Goal: Navigation & Orientation: Understand site structure

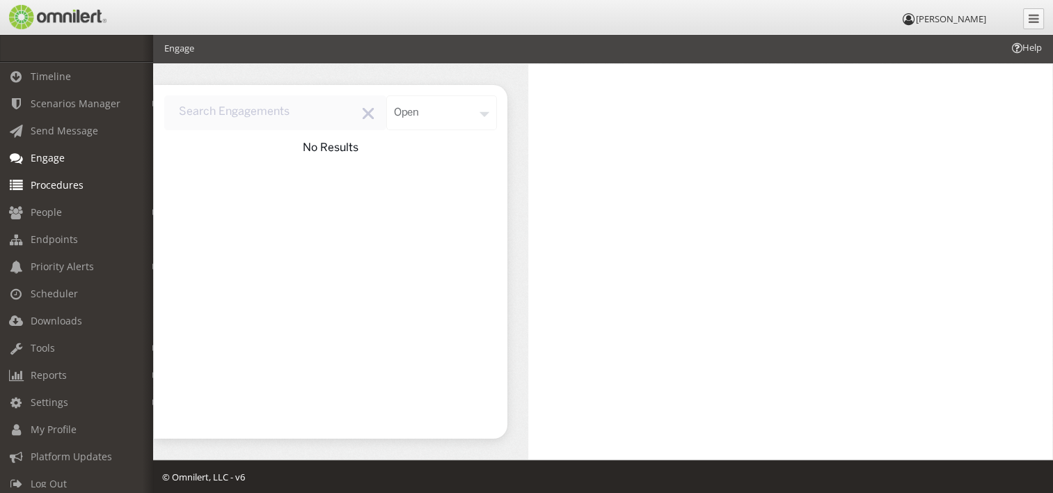
click at [52, 188] on span "Procedures" at bounding box center [57, 184] width 53 height 13
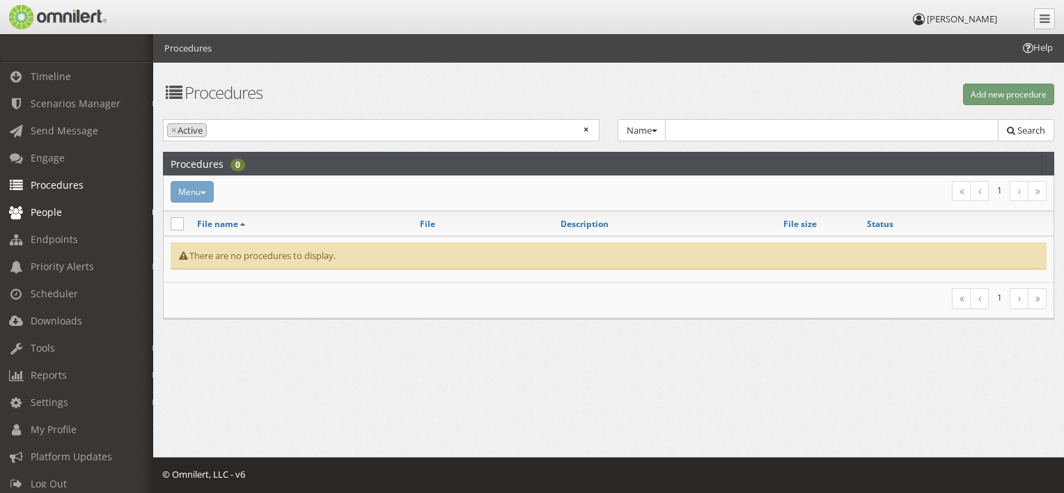
click at [38, 212] on span "People" at bounding box center [46, 211] width 31 height 13
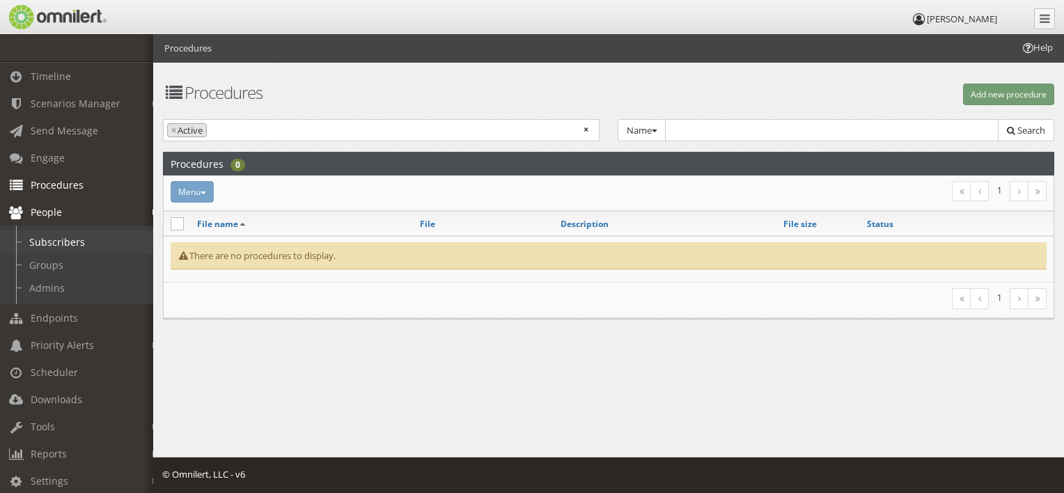
click at [52, 241] on link "Subscribers" at bounding box center [83, 241] width 166 height 23
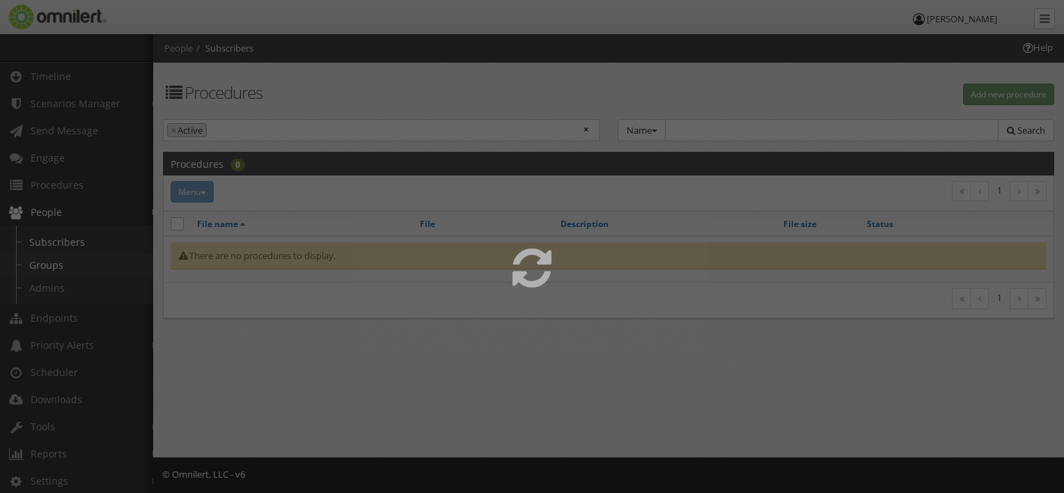
select select
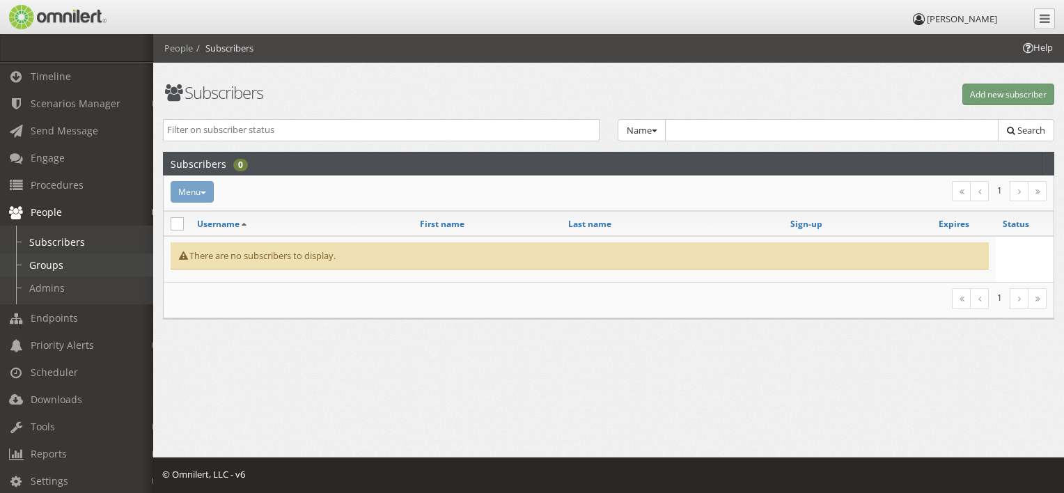
click at [58, 264] on link "Groups" at bounding box center [83, 264] width 166 height 23
select select
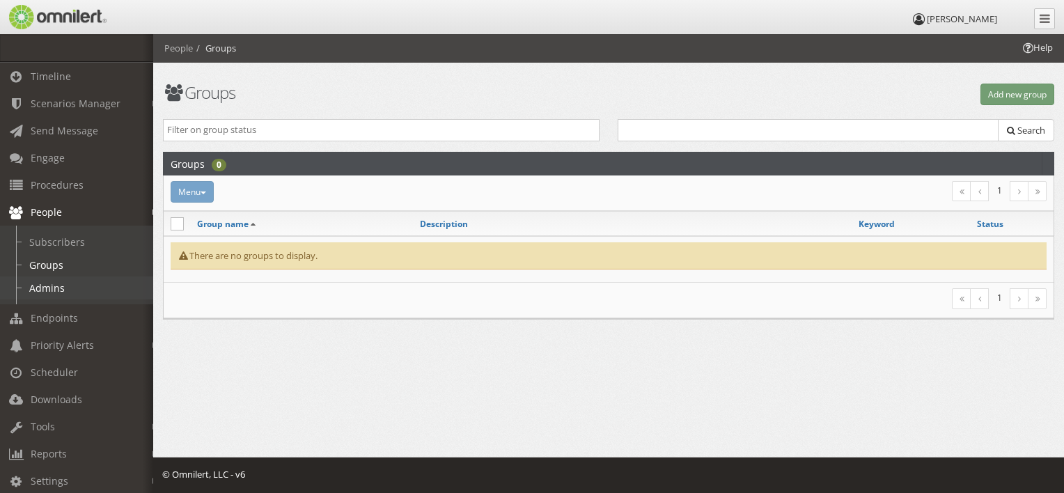
click at [53, 292] on link "Admins" at bounding box center [83, 287] width 166 height 23
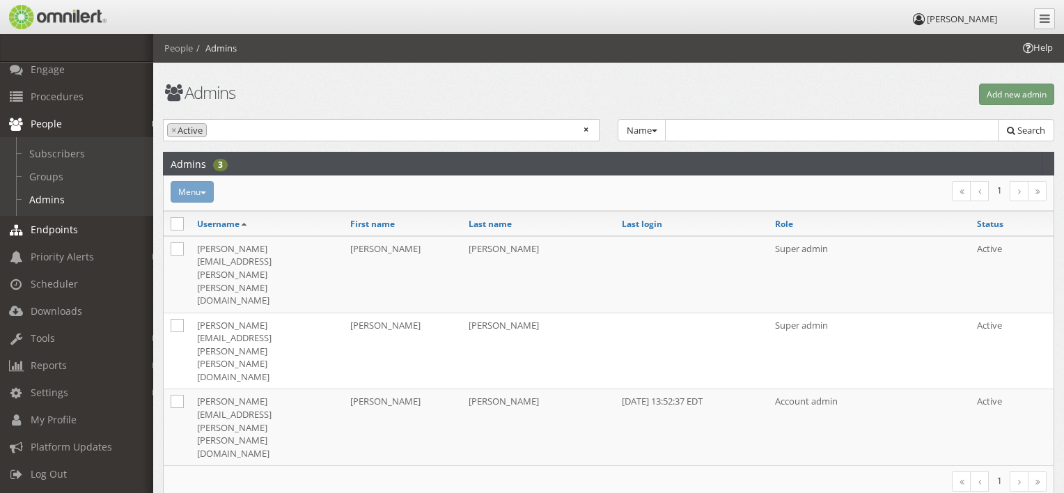
click at [61, 223] on span "Endpoints" at bounding box center [54, 229] width 47 height 13
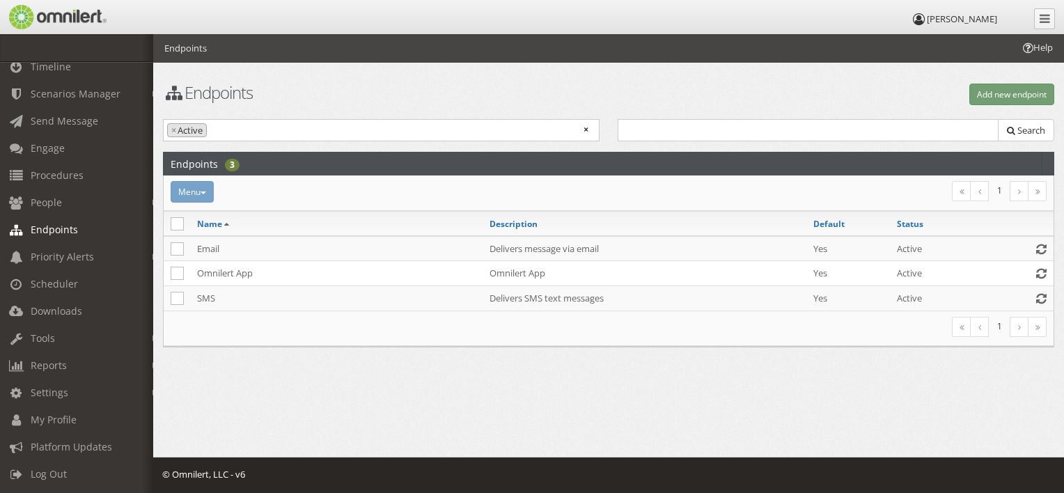
scroll to position [22, 0]
click at [62, 250] on span "Priority Alerts" at bounding box center [62, 256] width 63 height 13
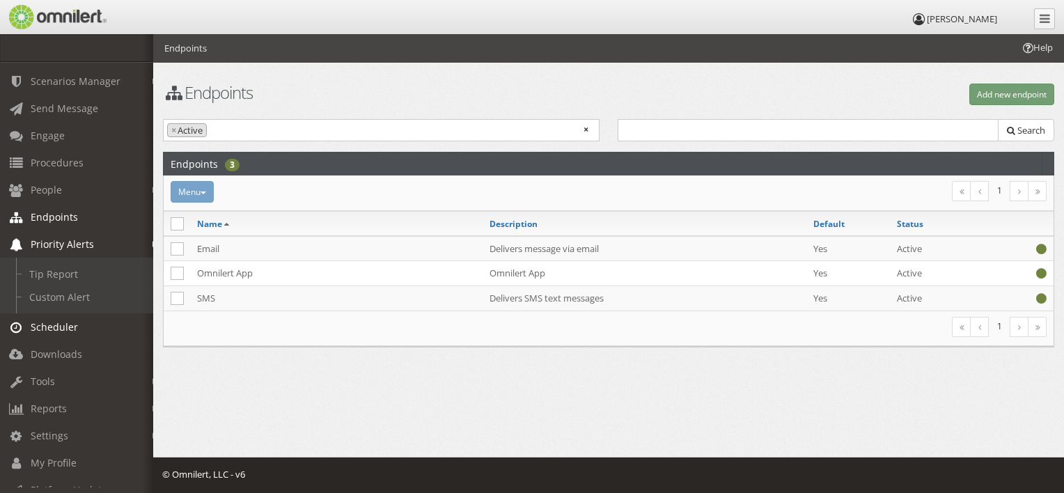
click at [70, 323] on span "Scheduler" at bounding box center [54, 326] width 47 height 13
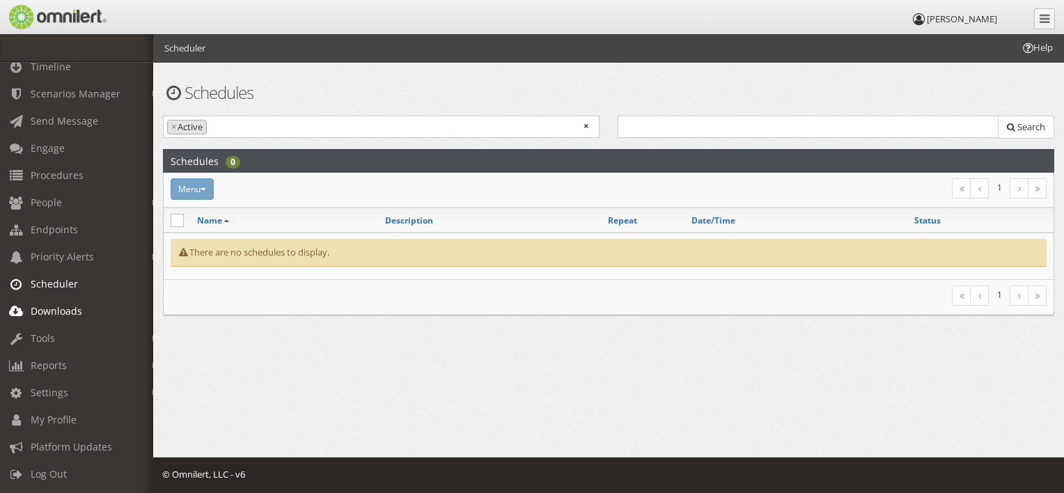
click at [70, 304] on span "Downloads" at bounding box center [57, 310] width 52 height 13
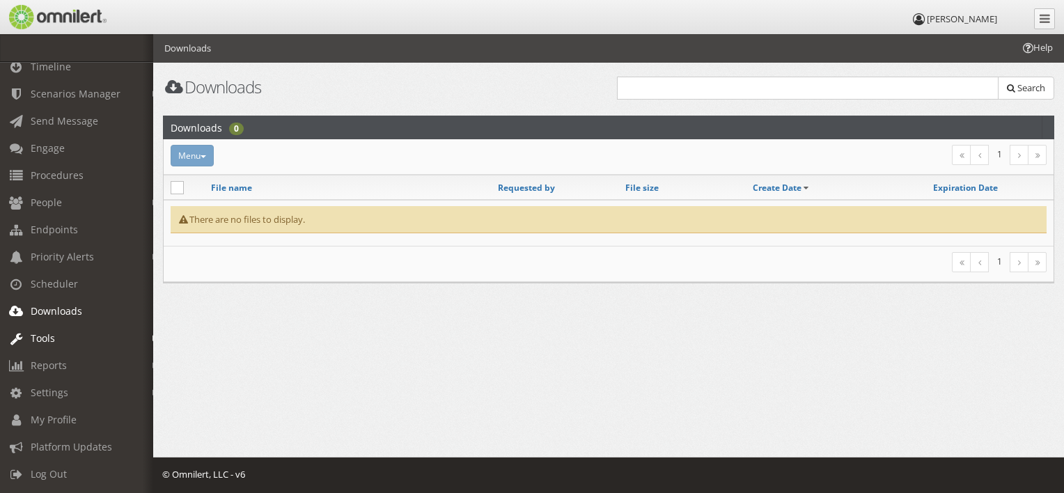
click at [51, 331] on span "Tools" at bounding box center [43, 337] width 24 height 13
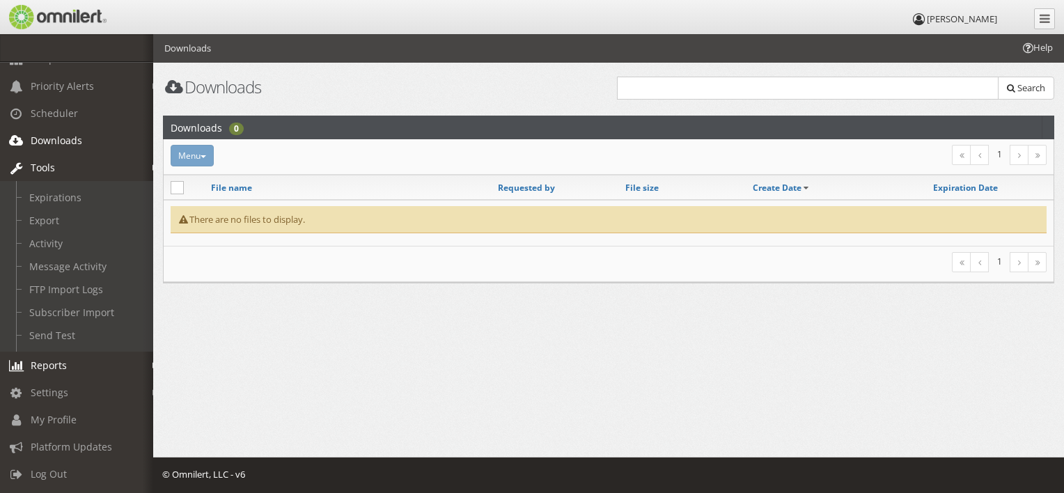
scroll to position [194, 0]
click at [63, 358] on span "Reports" at bounding box center [49, 364] width 36 height 13
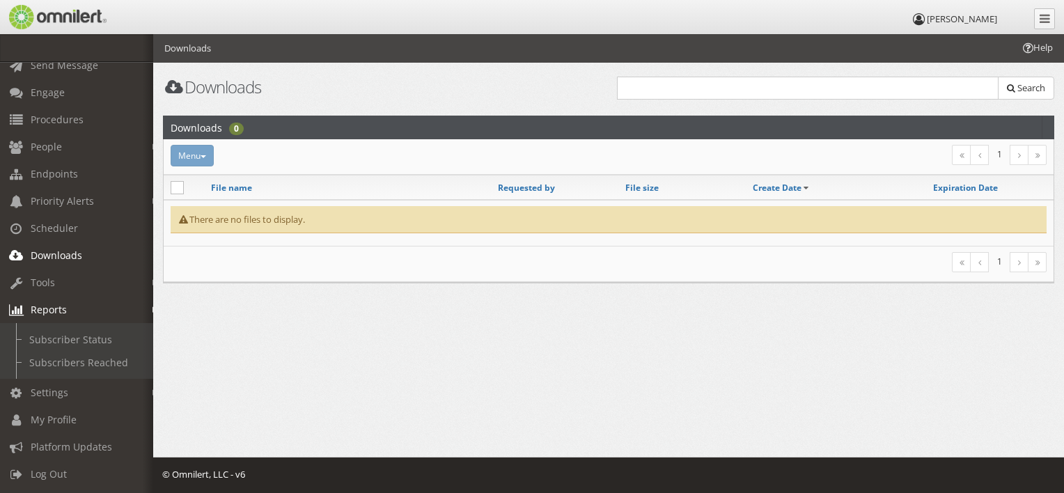
scroll to position [78, 0]
click at [61, 386] on span "Settings" at bounding box center [50, 392] width 38 height 13
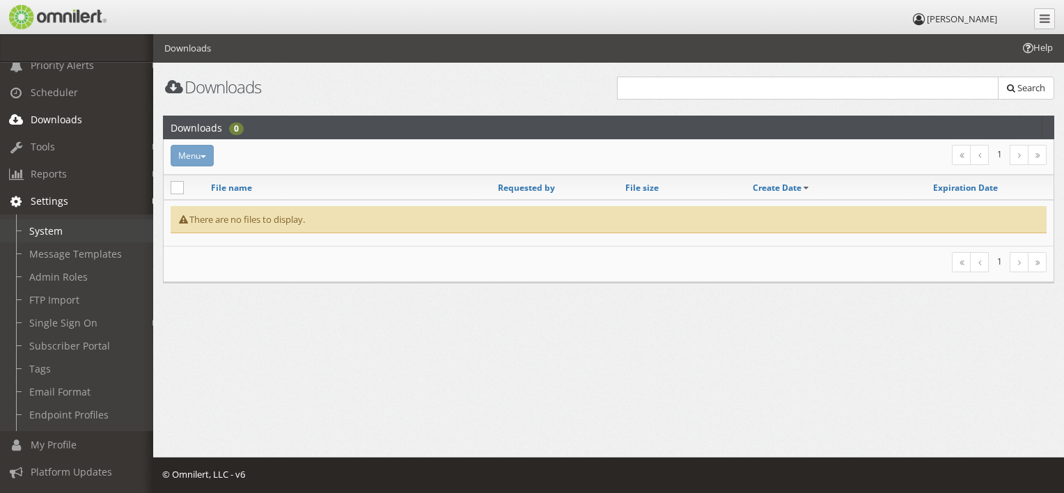
scroll to position [217, 0]
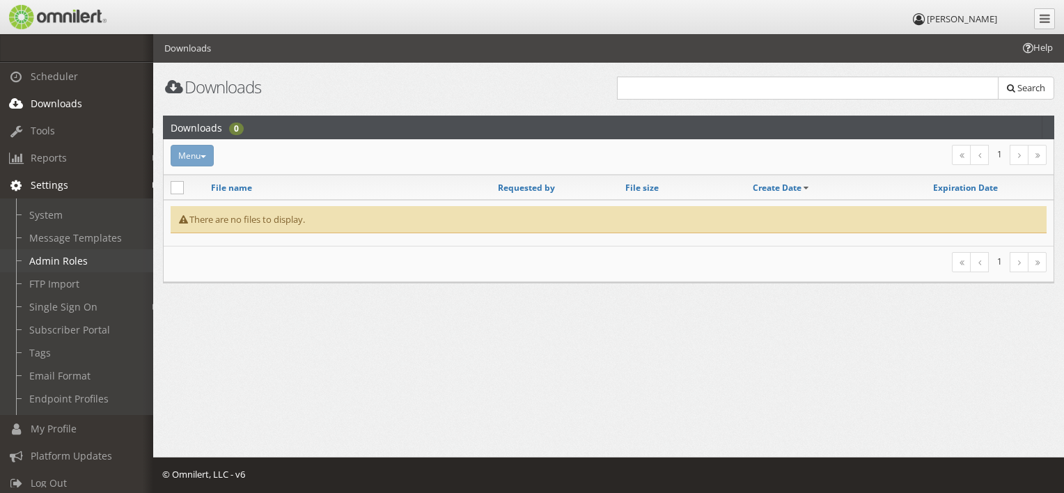
click at [69, 263] on link "Admin Roles" at bounding box center [83, 260] width 166 height 23
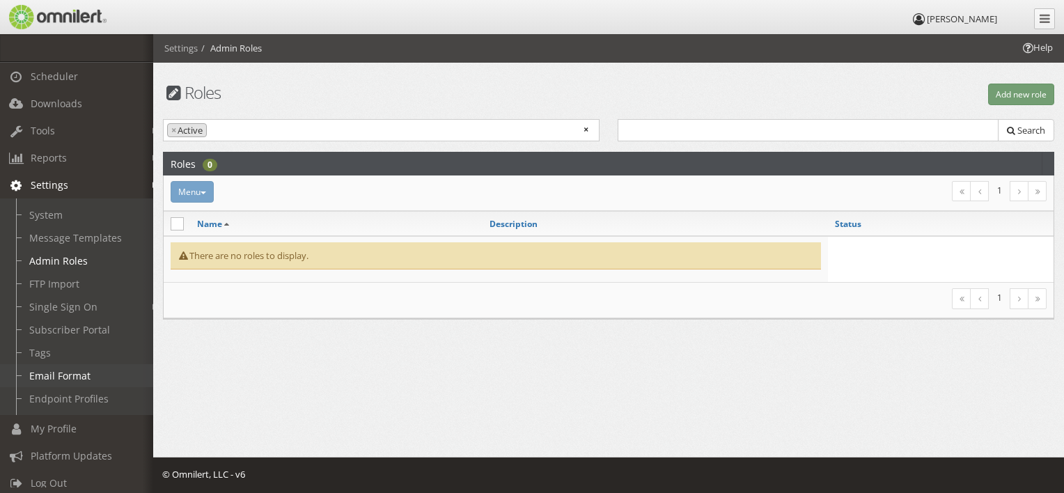
scroll to position [239, 0]
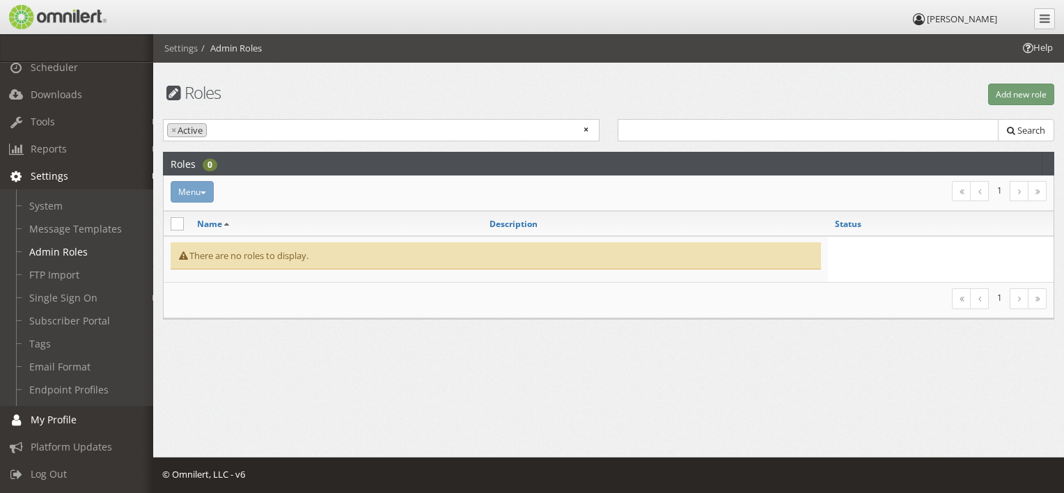
click at [56, 413] on span "My Profile" at bounding box center [54, 419] width 46 height 13
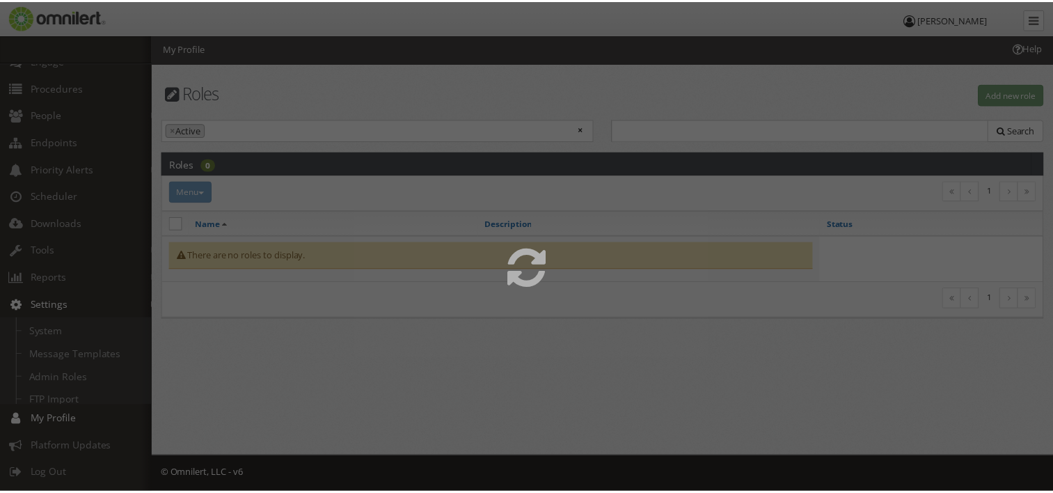
scroll to position [22, 0]
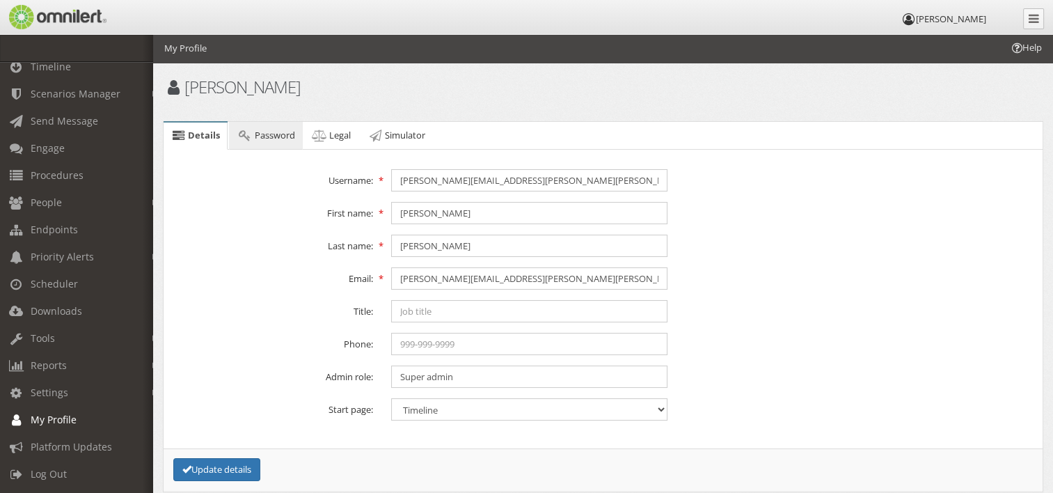
click at [279, 131] on span "Password" at bounding box center [275, 135] width 40 height 13
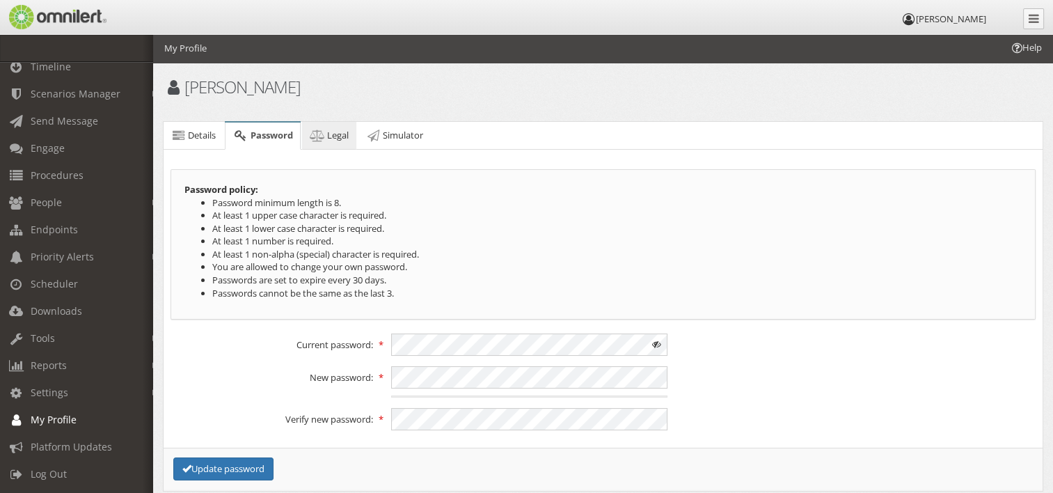
click at [339, 136] on span "Legal" at bounding box center [338, 135] width 22 height 13
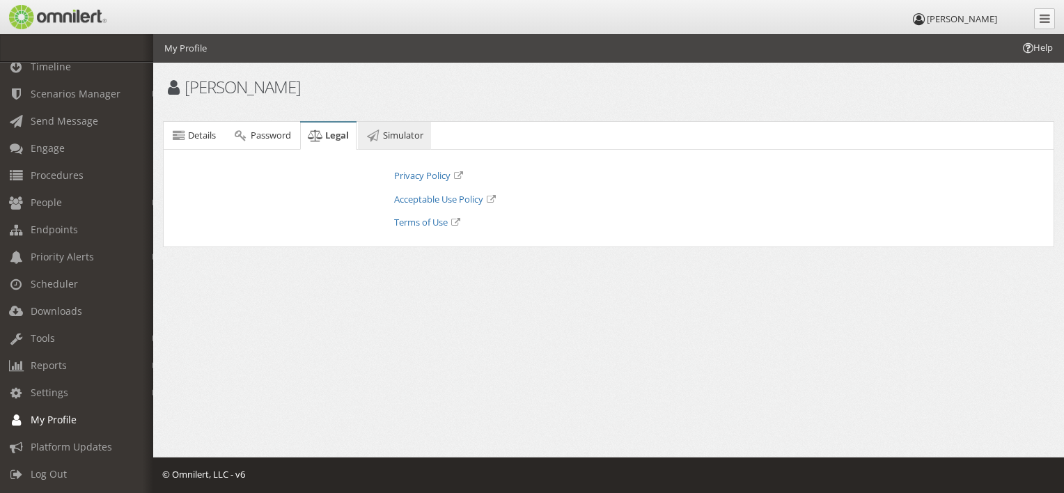
click at [397, 132] on span "Simulator" at bounding box center [403, 135] width 40 height 13
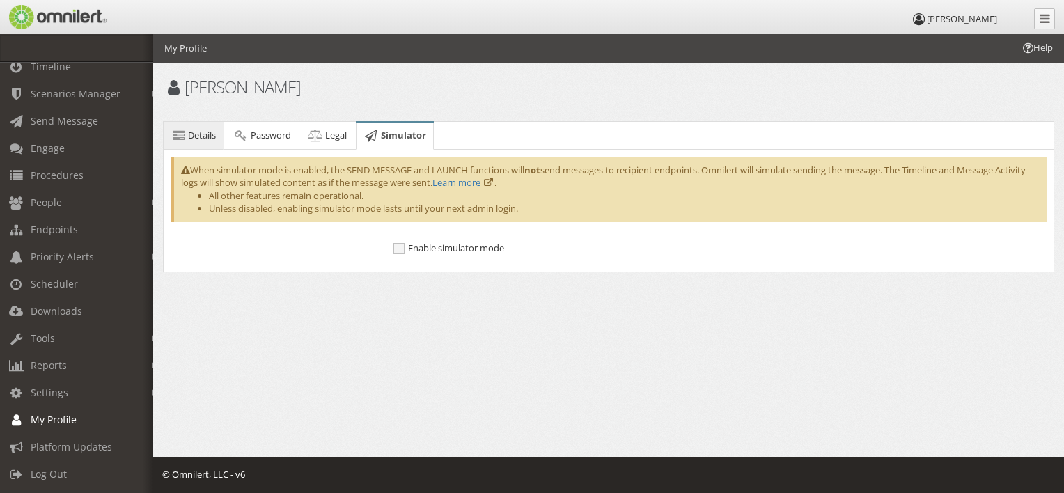
click at [194, 134] on span "Details" at bounding box center [202, 135] width 28 height 13
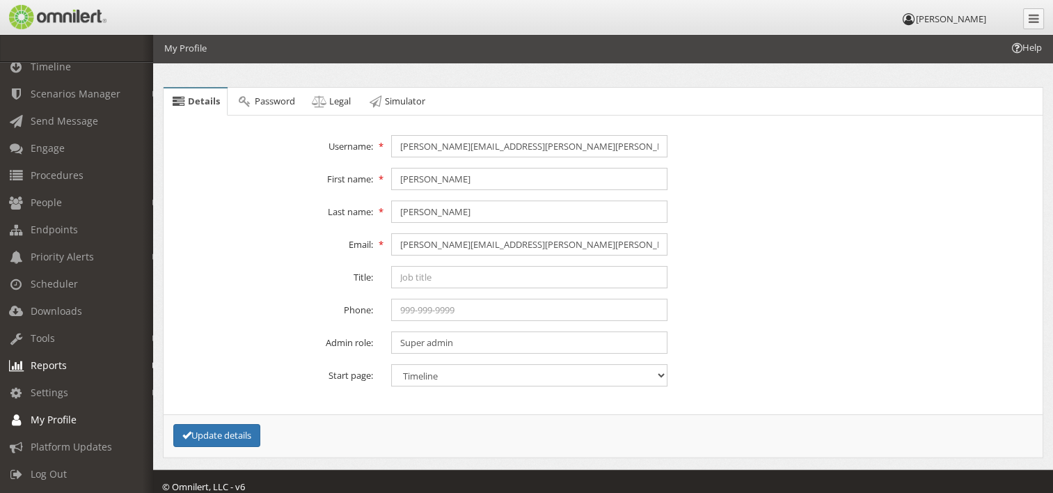
scroll to position [45, 0]
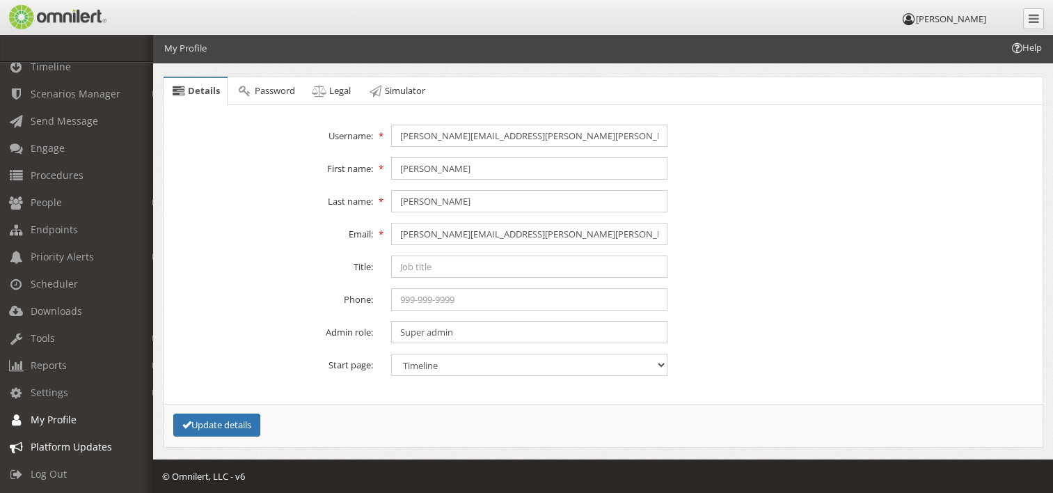
click at [68, 440] on span "Platform Updates" at bounding box center [71, 446] width 81 height 13
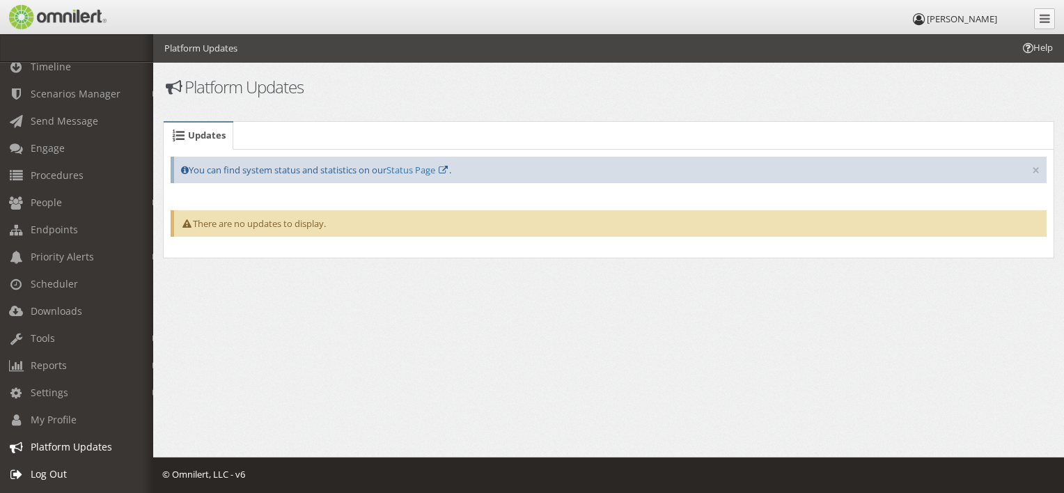
click at [52, 467] on span "Log Out" at bounding box center [49, 473] width 36 height 13
